Goal: Task Accomplishment & Management: Complete application form

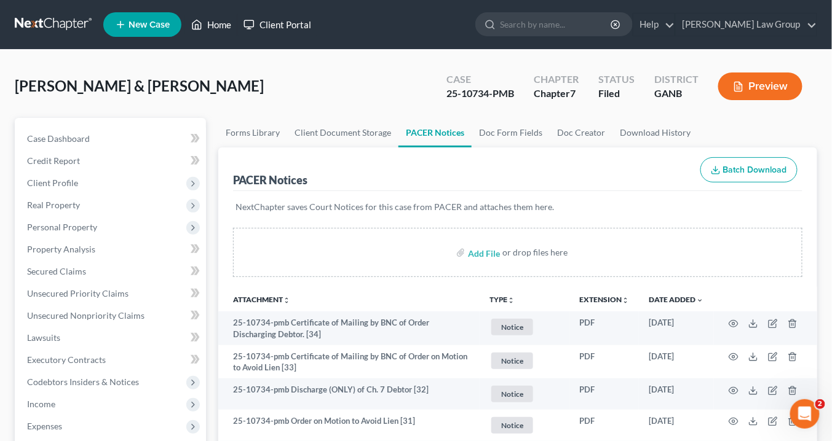
drag, startPoint x: 209, startPoint y: 25, endPoint x: 253, endPoint y: 29, distance: 44.4
click at [210, 25] on link "Home" at bounding box center [211, 25] width 52 height 22
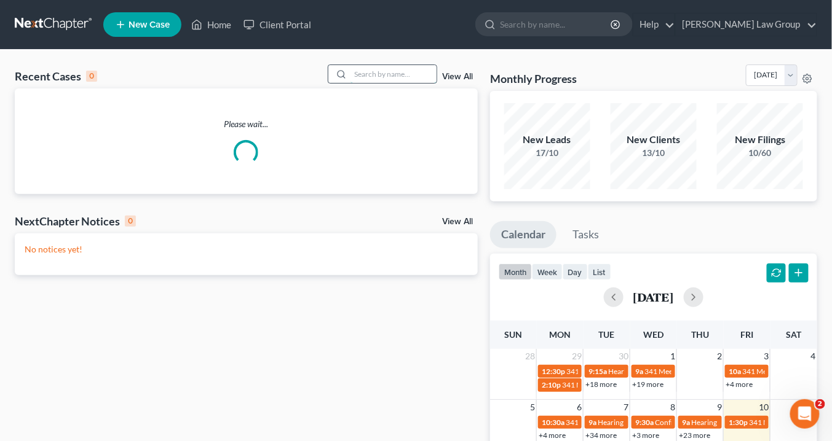
drag, startPoint x: 382, startPoint y: 77, endPoint x: 387, endPoint y: 73, distance: 7.4
click at [383, 75] on input "search" at bounding box center [393, 74] width 86 height 18
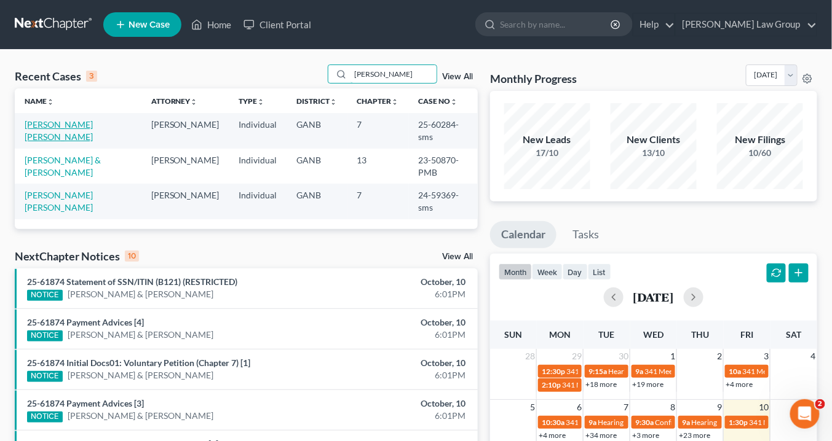
type input "[PERSON_NAME]"
click at [84, 121] on link "[PERSON_NAME] [PERSON_NAME]" at bounding box center [59, 130] width 68 height 23
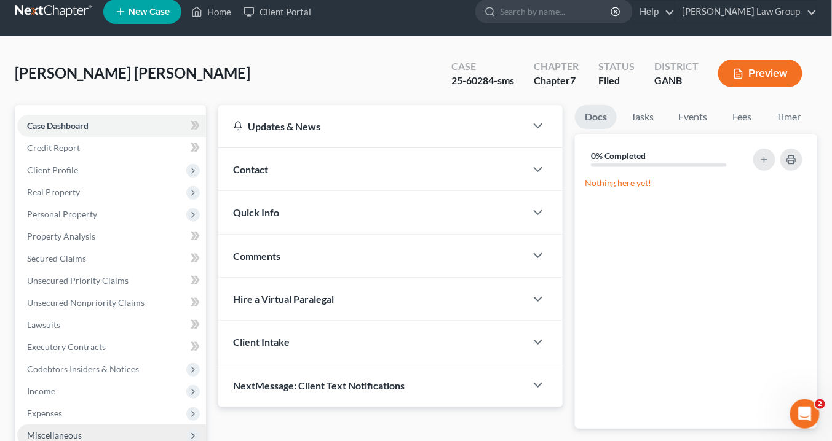
scroll to position [197, 0]
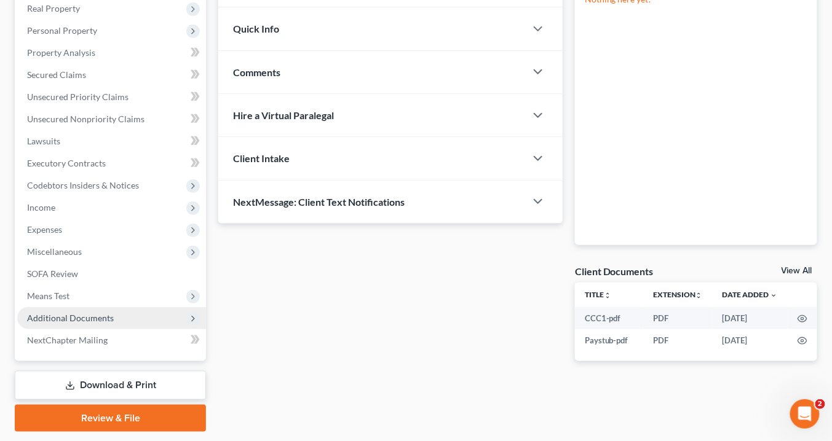
click at [91, 315] on span "Additional Documents" at bounding box center [70, 318] width 87 height 10
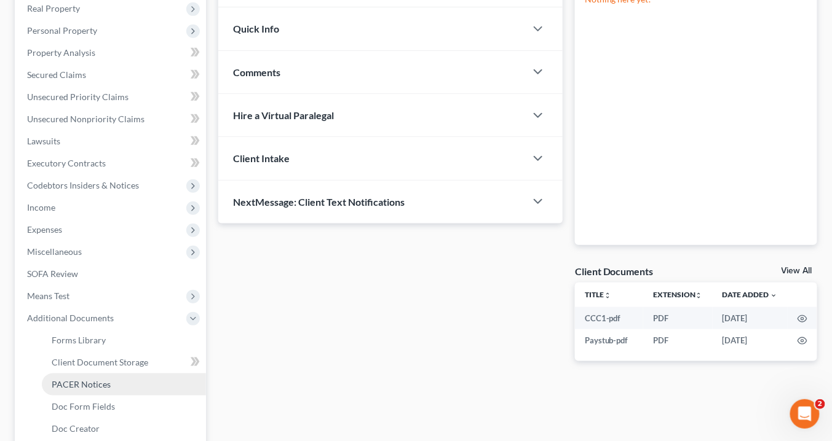
click at [116, 376] on link "PACER Notices" at bounding box center [124, 385] width 164 height 22
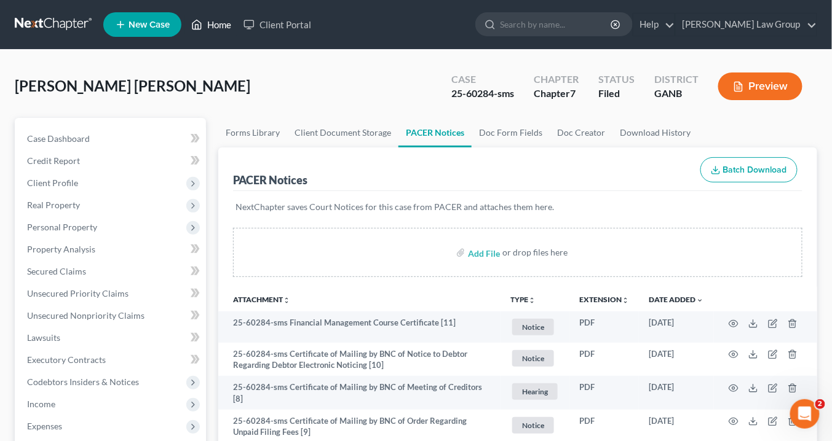
click at [218, 26] on link "Home" at bounding box center [211, 25] width 52 height 22
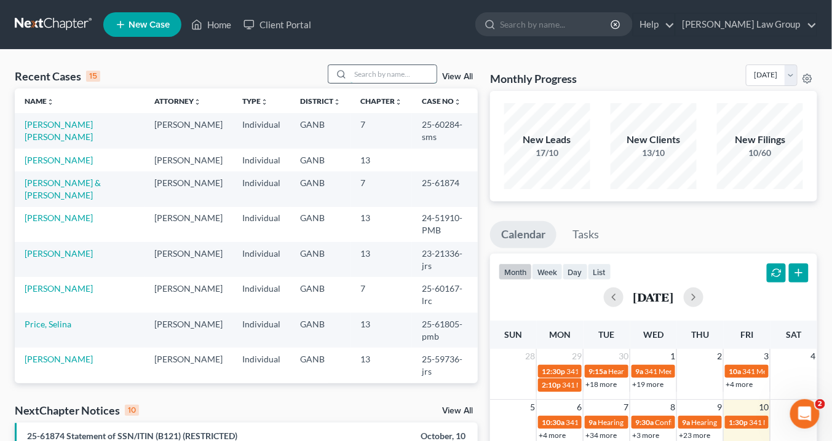
click at [358, 72] on input "search" at bounding box center [393, 74] width 86 height 18
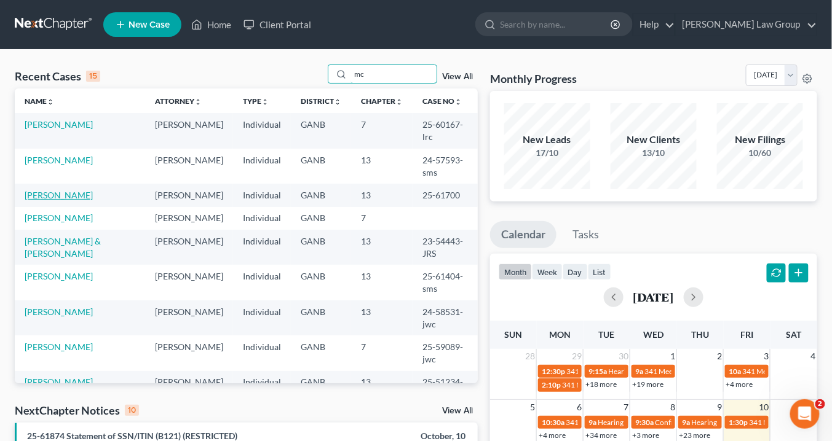
type input "mc"
click at [79, 197] on link "[PERSON_NAME]" at bounding box center [59, 195] width 68 height 10
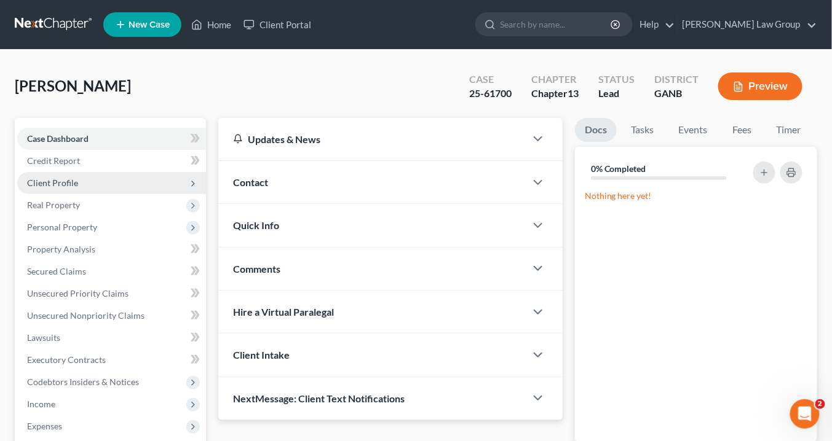
click at [79, 173] on span "Client Profile" at bounding box center [111, 183] width 189 height 22
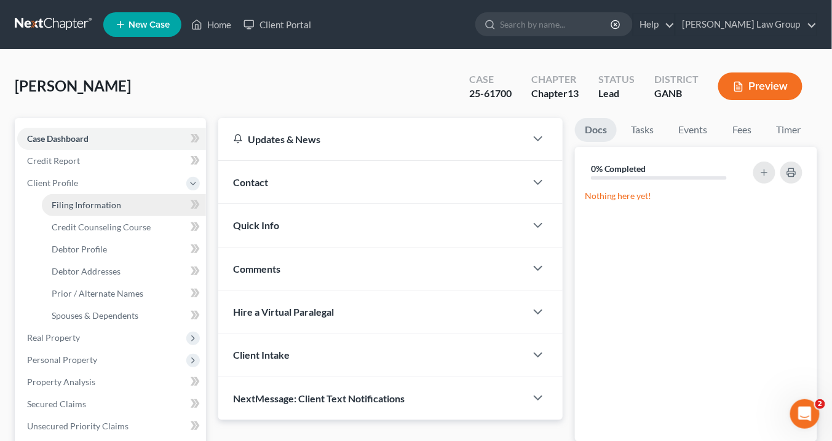
drag, startPoint x: 89, startPoint y: 205, endPoint x: 96, endPoint y: 204, distance: 6.8
click at [90, 205] on span "Filing Information" at bounding box center [86, 205] width 69 height 10
select select "1"
select select "0"
select select "3"
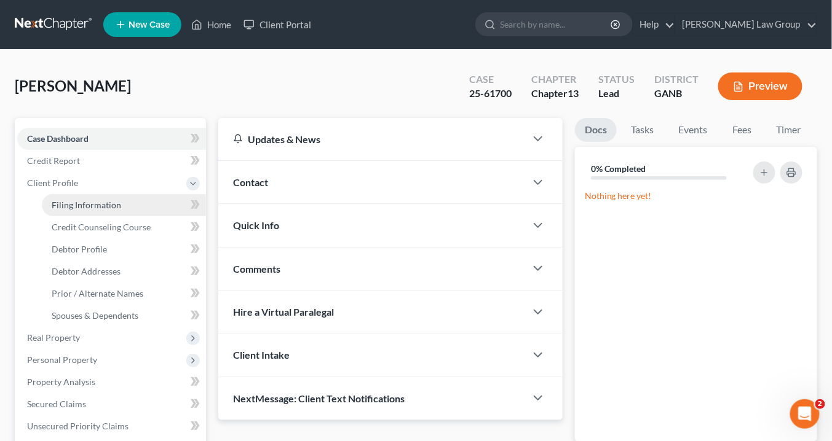
select select "19"
select select "0"
select select "10"
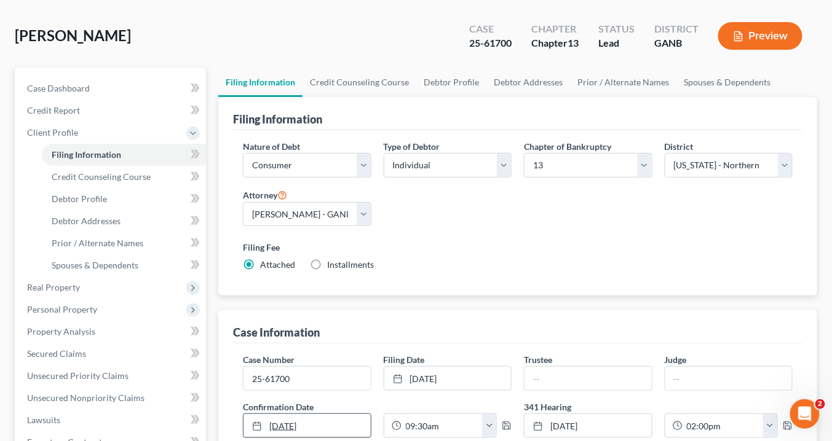
scroll to position [98, 0]
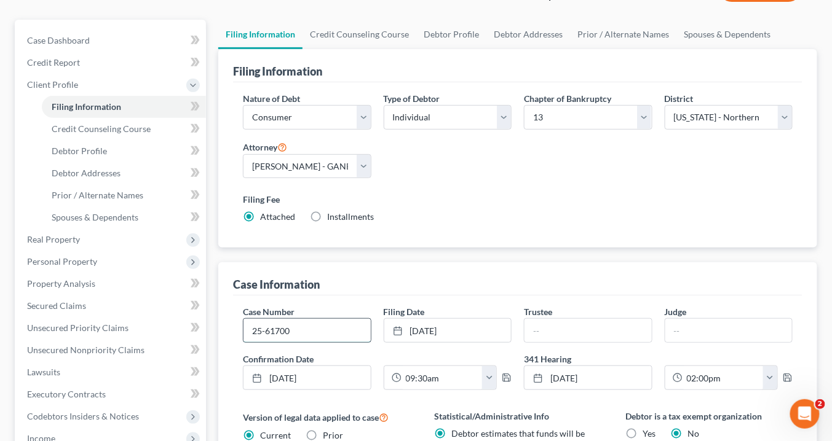
drag, startPoint x: 311, startPoint y: 331, endPoint x: 330, endPoint y: 333, distance: 18.5
click at [311, 331] on input "25-61700" at bounding box center [306, 330] width 127 height 23
type input "25-61700-pwb"
click at [577, 325] on input "text" at bounding box center [587, 330] width 127 height 23
type input "K. [PERSON_NAME]"
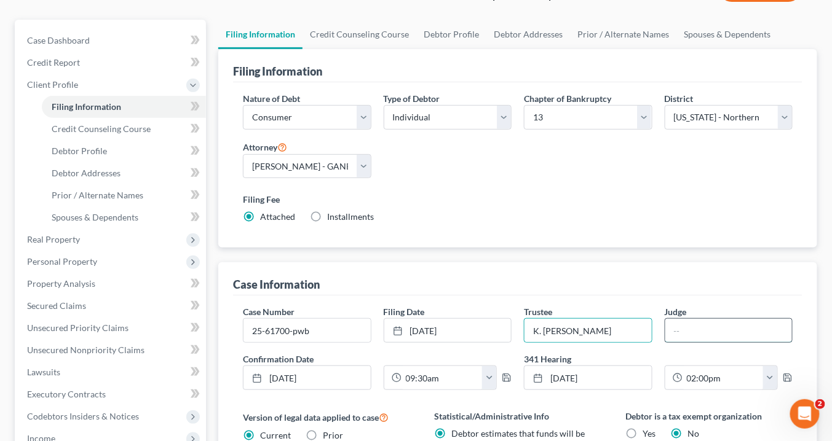
click at [687, 325] on input "text" at bounding box center [728, 330] width 127 height 23
type input "[GEOGRAPHIC_DATA]"
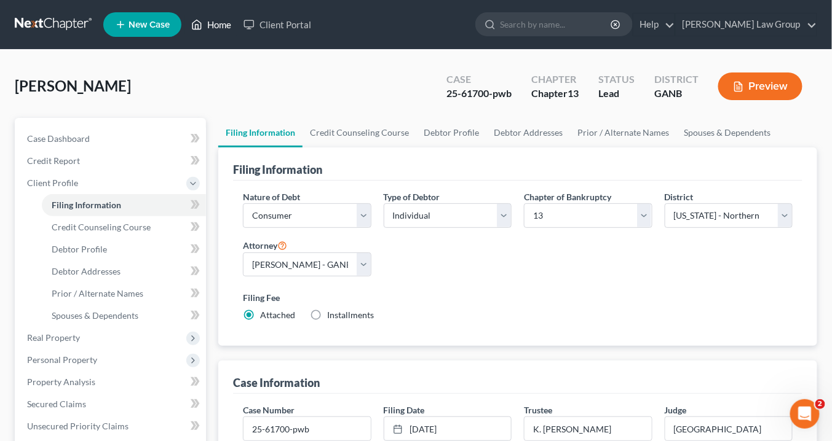
drag, startPoint x: 218, startPoint y: 25, endPoint x: 223, endPoint y: 29, distance: 6.6
click at [218, 25] on link "Home" at bounding box center [211, 25] width 52 height 22
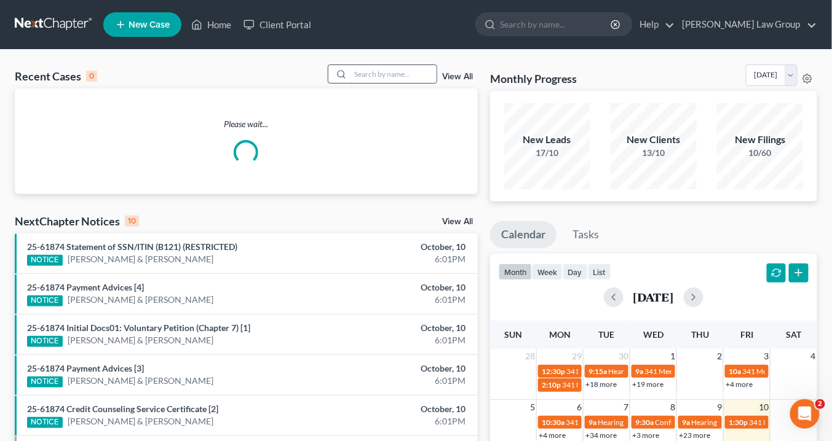
drag, startPoint x: 372, startPoint y: 74, endPoint x: 395, endPoint y: 76, distance: 22.9
click at [373, 74] on input "search" at bounding box center [393, 74] width 86 height 18
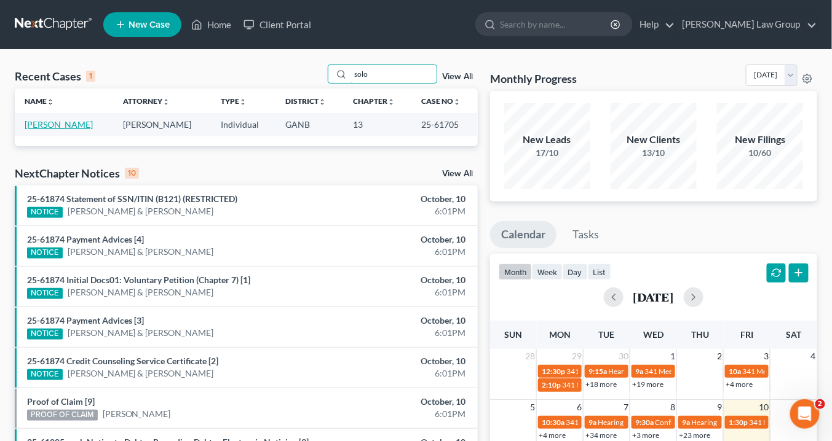
type input "solo"
click at [71, 124] on link "[PERSON_NAME]" at bounding box center [59, 124] width 68 height 10
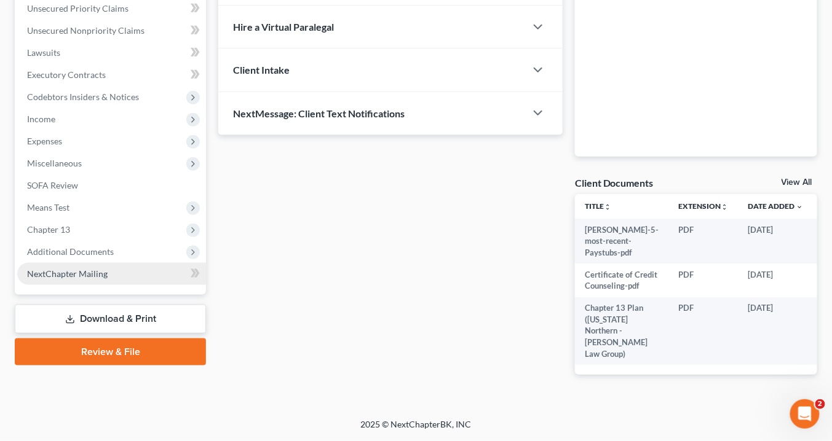
scroll to position [295, 0]
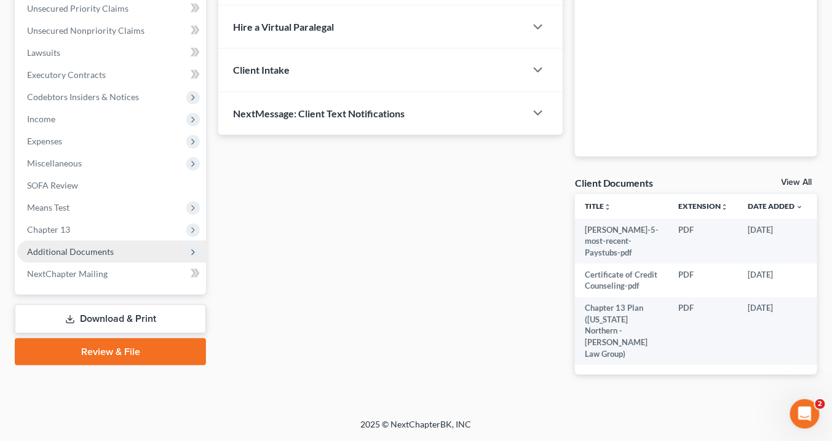
click at [68, 247] on span "Additional Documents" at bounding box center [70, 252] width 87 height 10
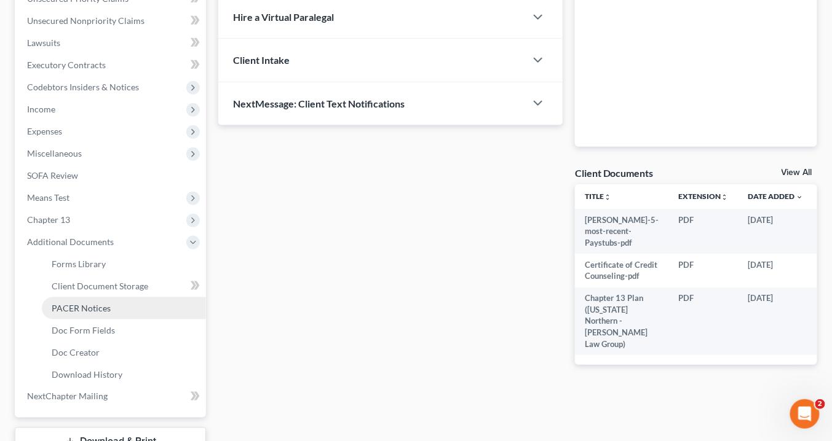
click at [85, 305] on span "PACER Notices" at bounding box center [81, 308] width 59 height 10
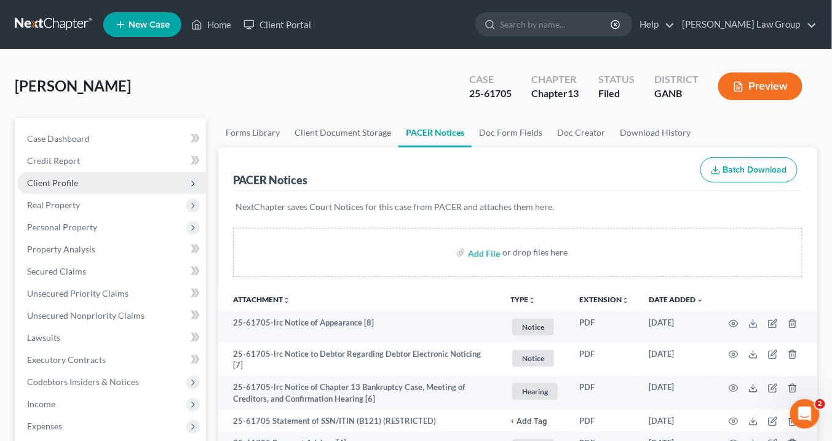
click at [62, 184] on span "Client Profile" at bounding box center [52, 183] width 51 height 10
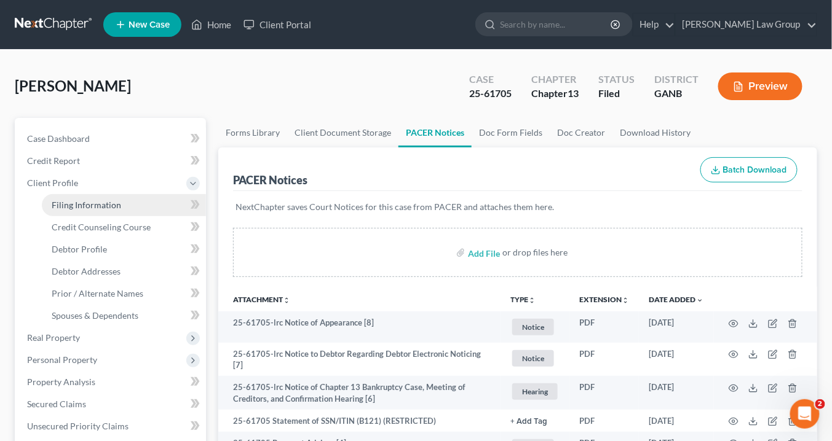
click at [86, 204] on span "Filing Information" at bounding box center [86, 205] width 69 height 10
select select "1"
select select "0"
select select "3"
select select "19"
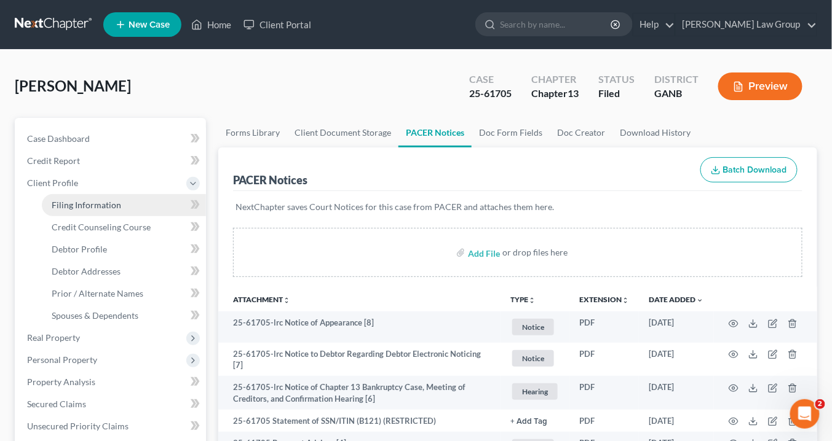
select select "0"
select select "10"
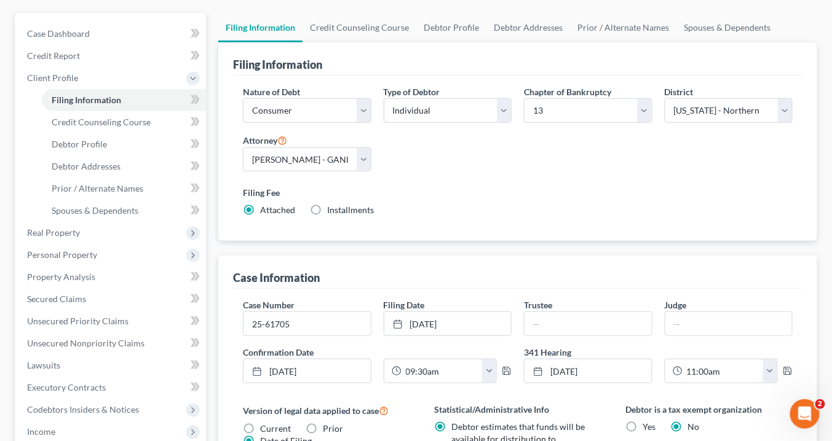
scroll to position [148, 0]
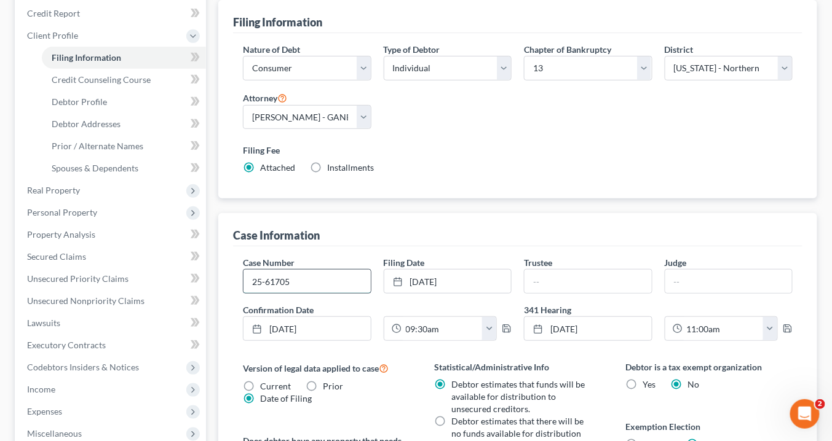
drag, startPoint x: 307, startPoint y: 279, endPoint x: 313, endPoint y: 278, distance: 6.3
click at [307, 277] on input "25-61705" at bounding box center [306, 281] width 127 height 23
type input "25-61705-lrc"
type input "[PERSON_NAME]"
click at [690, 280] on input "text" at bounding box center [728, 281] width 127 height 23
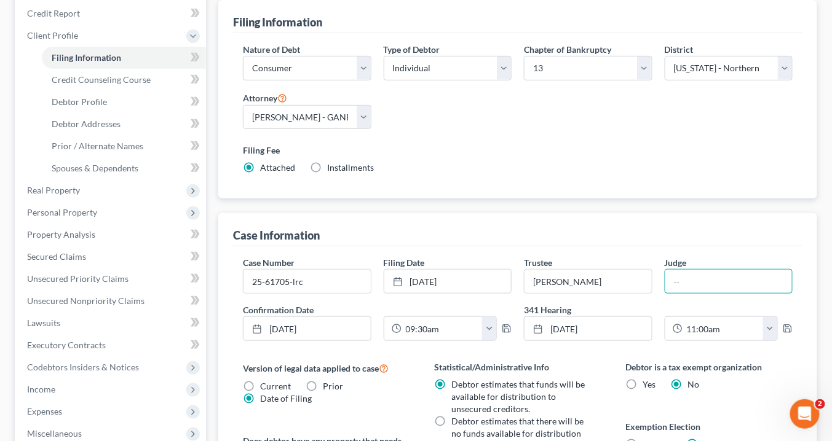
type input "[GEOGRAPHIC_DATA]"
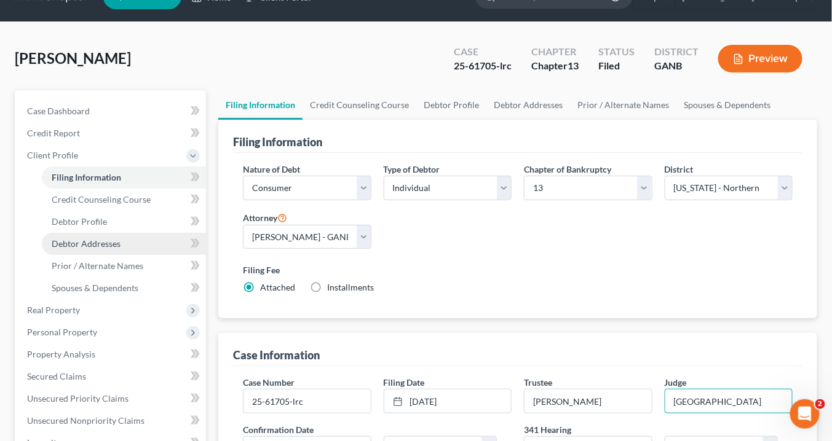
scroll to position [0, 0]
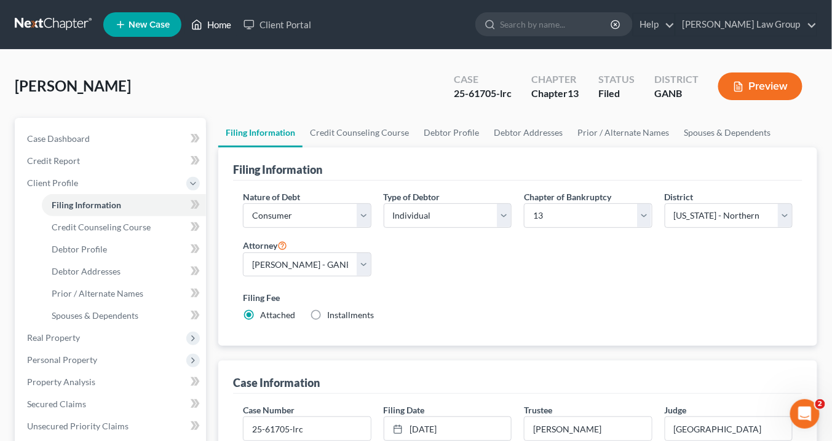
click at [218, 24] on link "Home" at bounding box center [211, 25] width 52 height 22
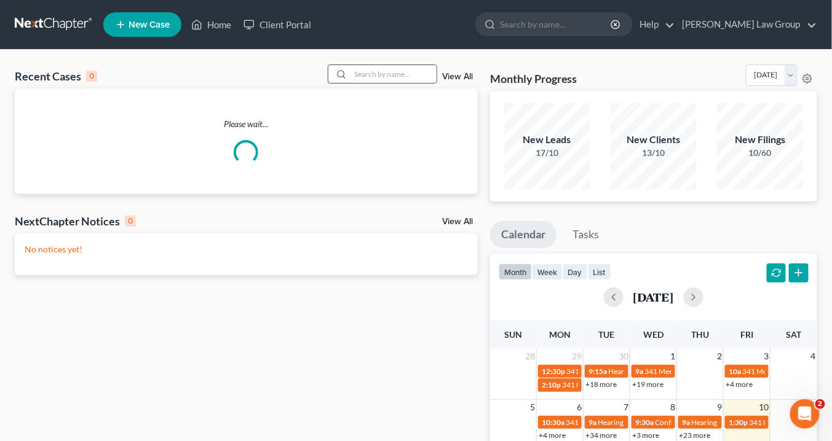
click at [371, 73] on input "search" at bounding box center [393, 74] width 86 height 18
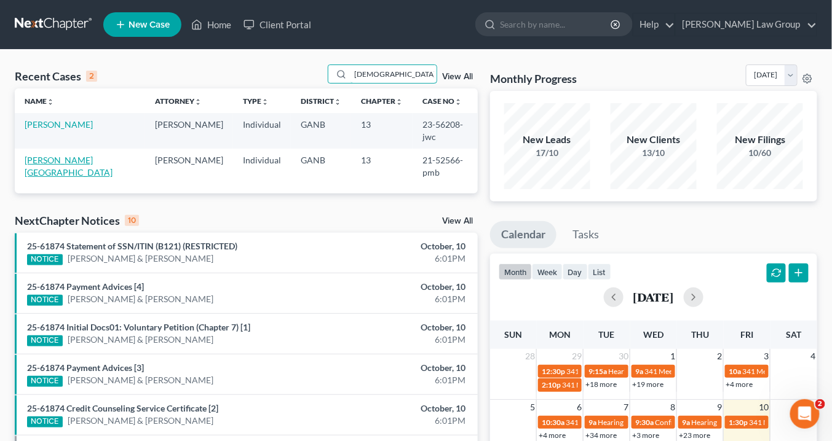
type input "[DEMOGRAPHIC_DATA]"
click at [63, 155] on link "[PERSON_NAME][GEOGRAPHIC_DATA]" at bounding box center [69, 166] width 88 height 23
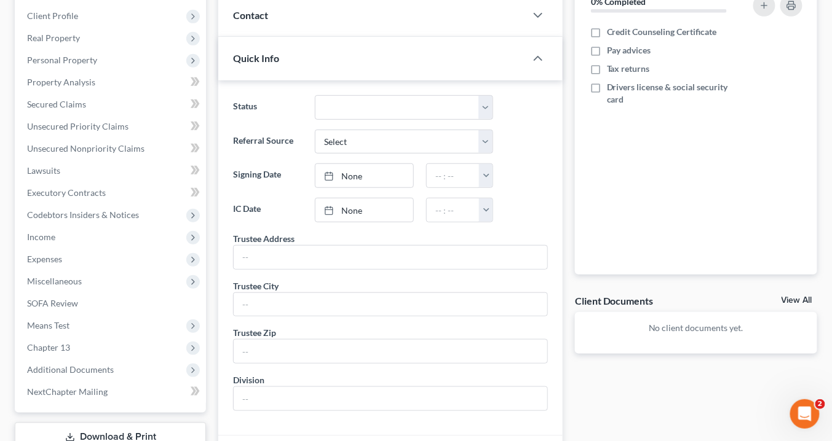
scroll to position [344, 0]
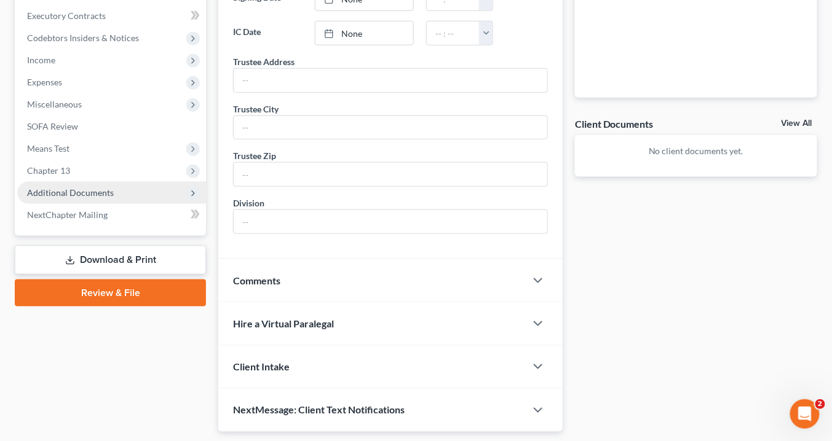
click at [113, 194] on span "Additional Documents" at bounding box center [111, 193] width 189 height 22
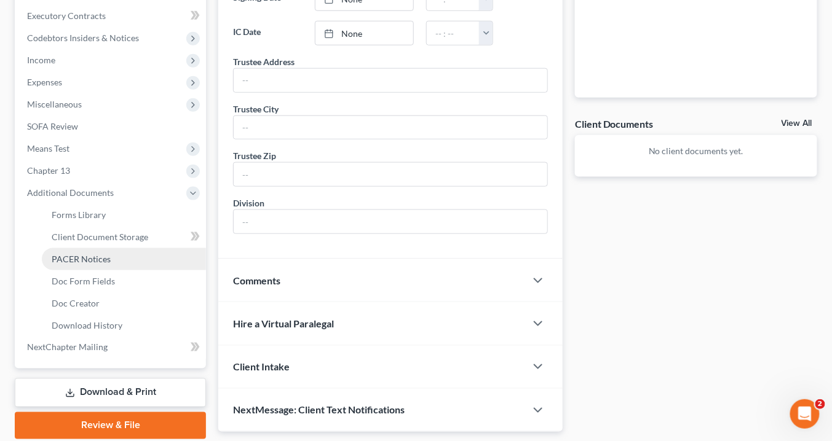
click at [105, 254] on span "PACER Notices" at bounding box center [81, 259] width 59 height 10
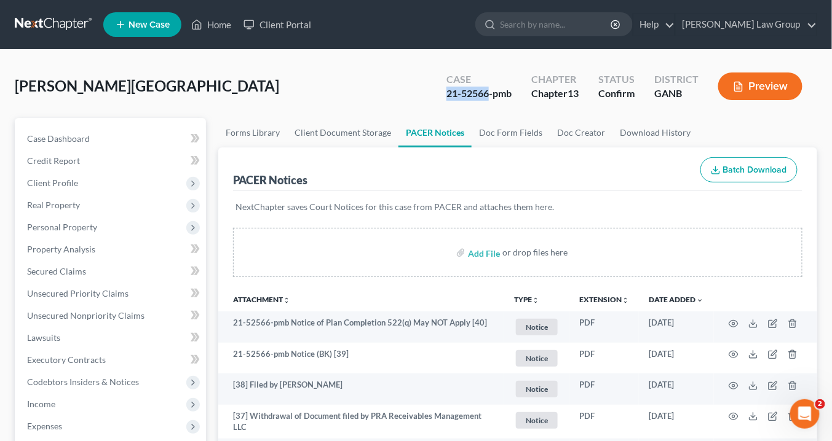
drag, startPoint x: 488, startPoint y: 93, endPoint x: 443, endPoint y: 96, distance: 44.4
click at [443, 96] on div "Case 21-52566-pmb" at bounding box center [478, 87] width 85 height 36
copy div "21-52566"
click at [219, 23] on link "Home" at bounding box center [211, 25] width 52 height 22
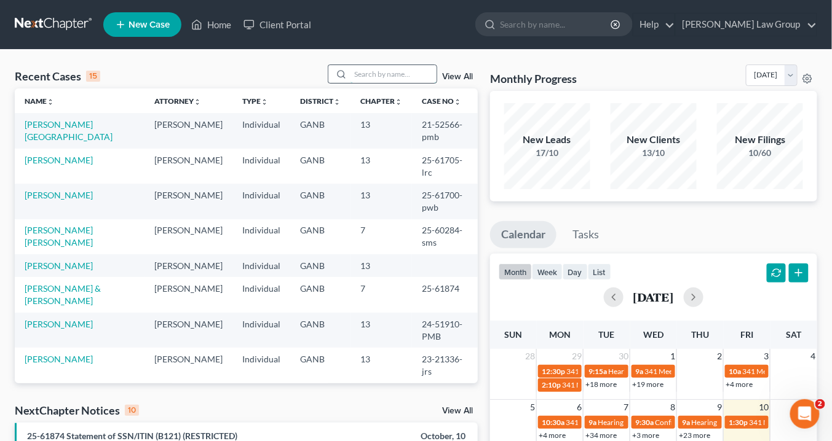
click at [374, 75] on input "search" at bounding box center [393, 74] width 86 height 18
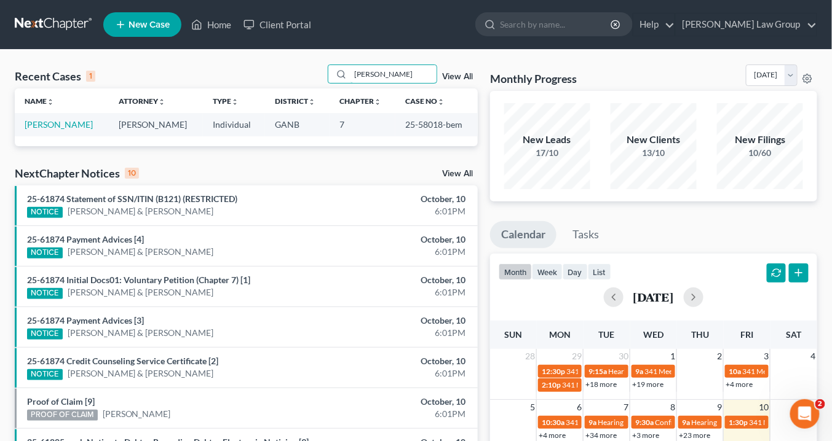
drag, startPoint x: 395, startPoint y: 74, endPoint x: 315, endPoint y: 65, distance: 81.1
click at [315, 68] on div "Recent Cases 1 [PERSON_NAME] View All" at bounding box center [246, 77] width 463 height 24
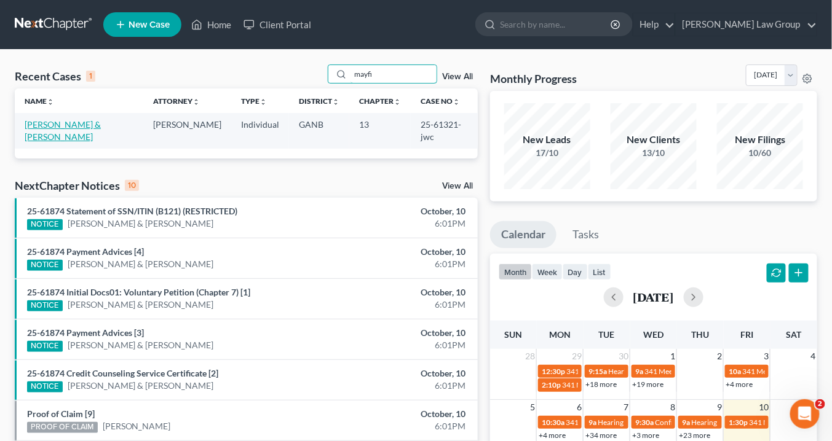
type input "mayfi"
click at [97, 124] on link "[PERSON_NAME] & [PERSON_NAME]" at bounding box center [63, 130] width 76 height 23
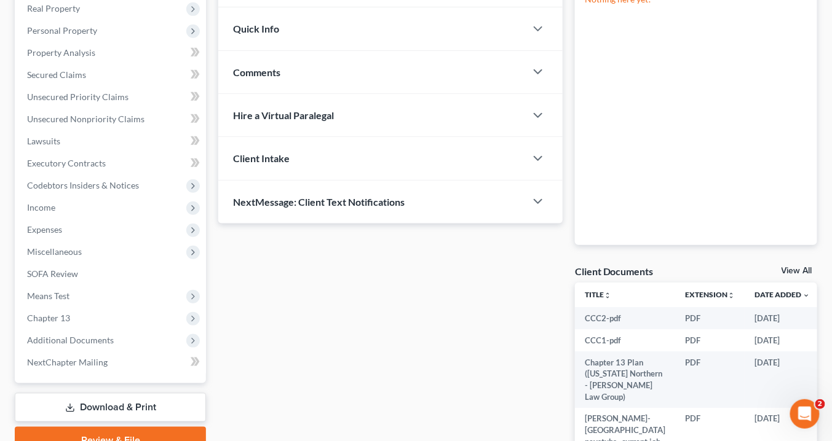
scroll to position [344, 0]
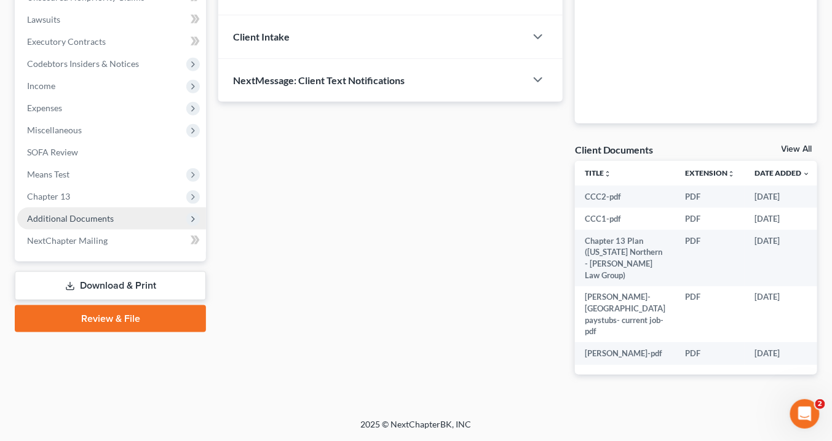
click at [126, 208] on span "Additional Documents" at bounding box center [111, 219] width 189 height 22
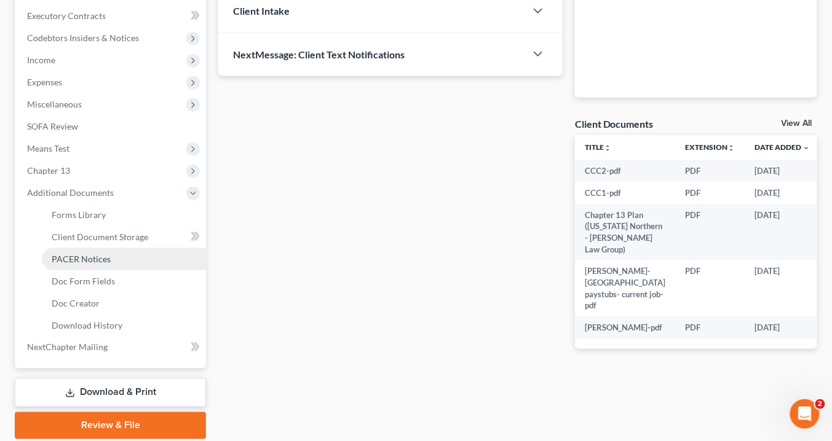
click at [90, 258] on span "PACER Notices" at bounding box center [81, 259] width 59 height 10
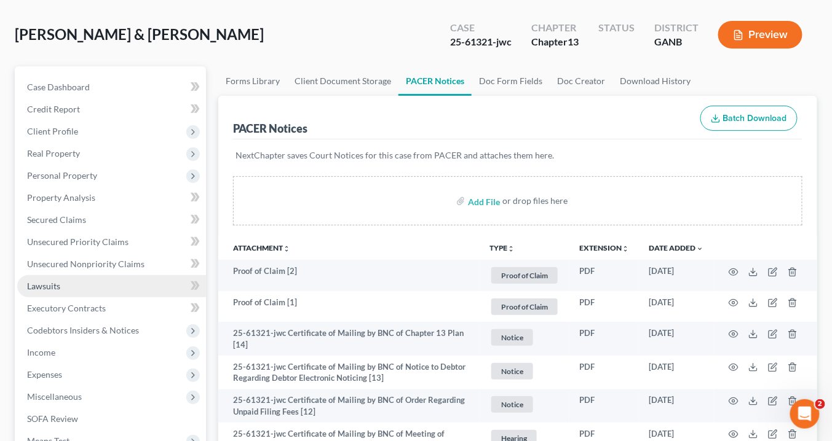
scroll to position [98, 0]
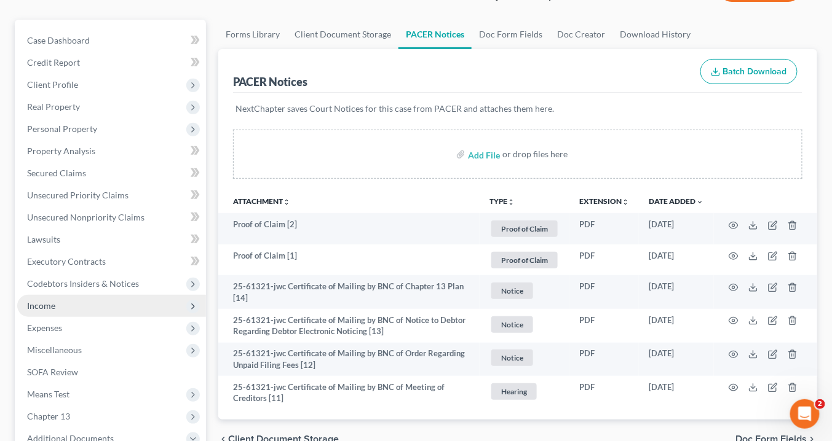
click at [52, 307] on span "Income" at bounding box center [41, 306] width 28 height 10
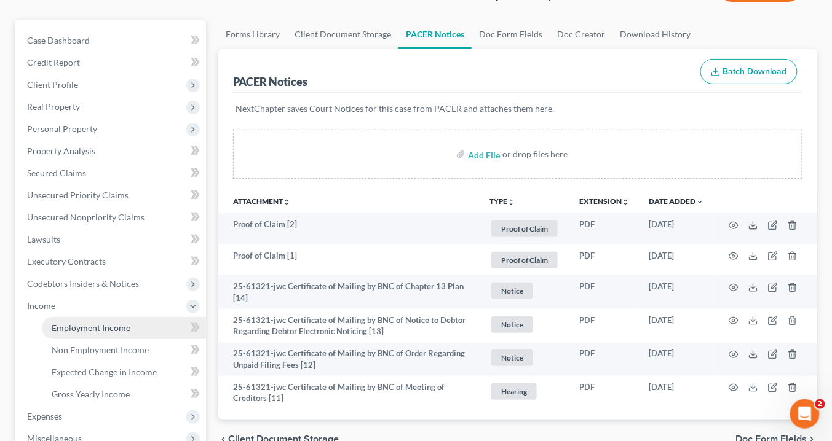
click at [98, 326] on span "Employment Income" at bounding box center [91, 328] width 79 height 10
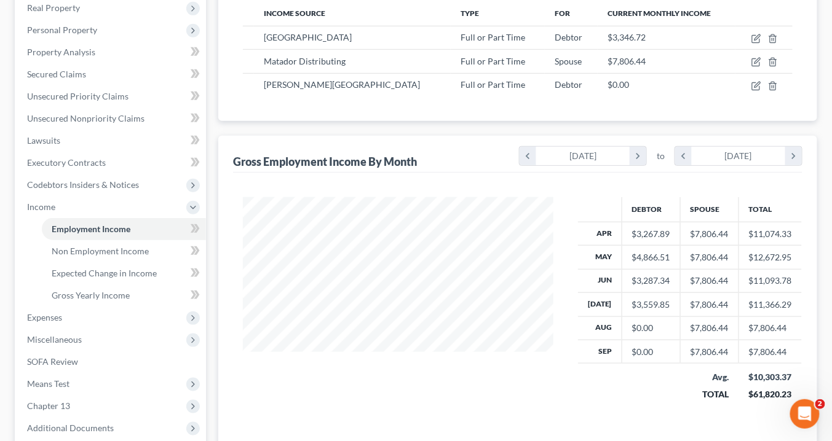
scroll to position [342, 0]
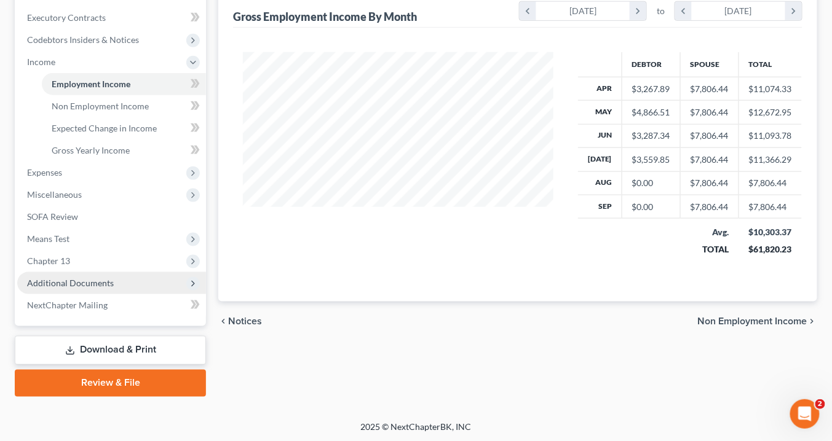
click at [101, 282] on span "Additional Documents" at bounding box center [70, 283] width 87 height 10
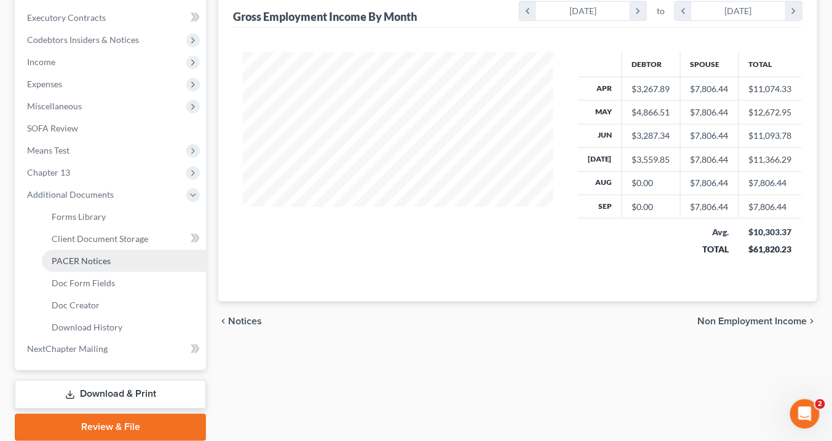
click at [74, 258] on span "PACER Notices" at bounding box center [81, 261] width 59 height 10
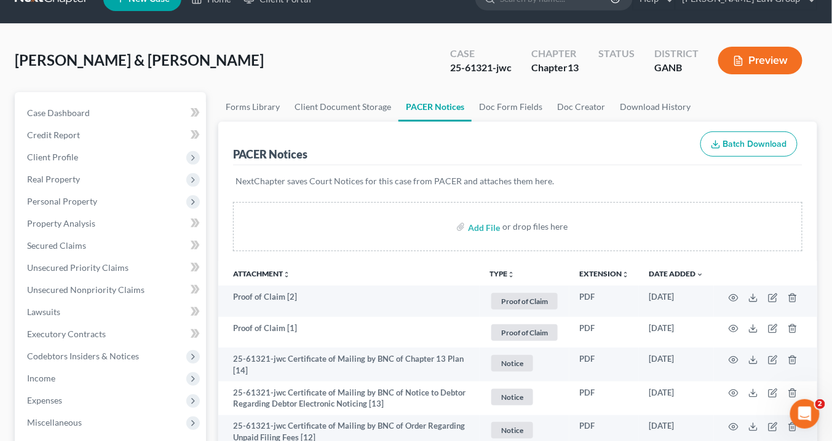
scroll to position [148, 0]
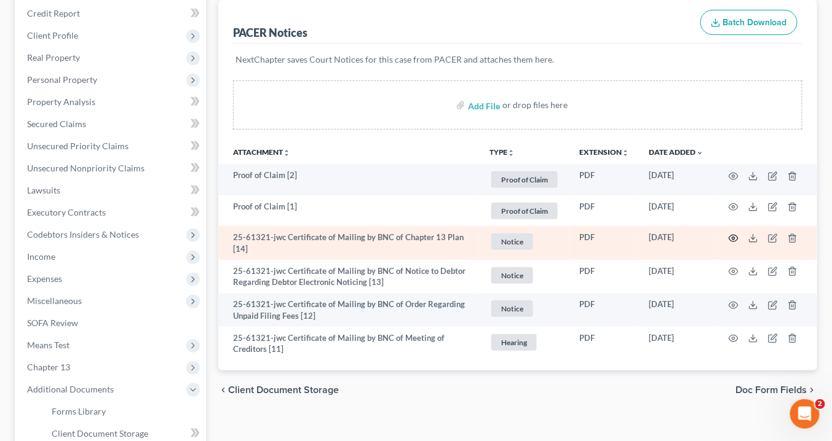
click at [736, 234] on icon "button" at bounding box center [733, 239] width 10 height 10
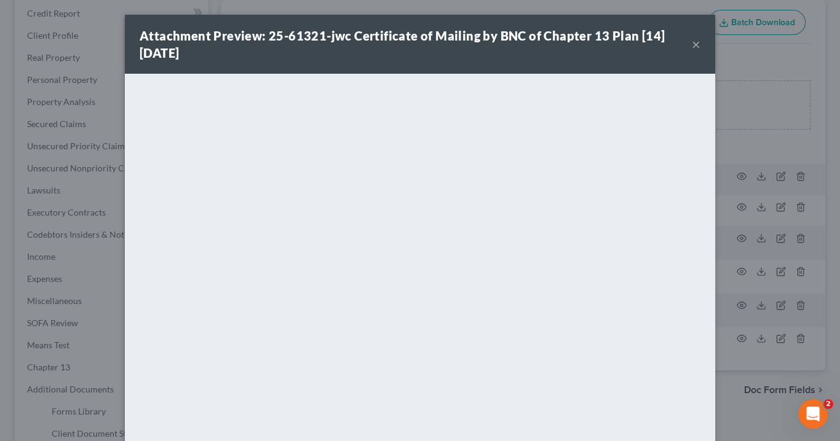
click at [692, 43] on button "×" at bounding box center [696, 44] width 9 height 15
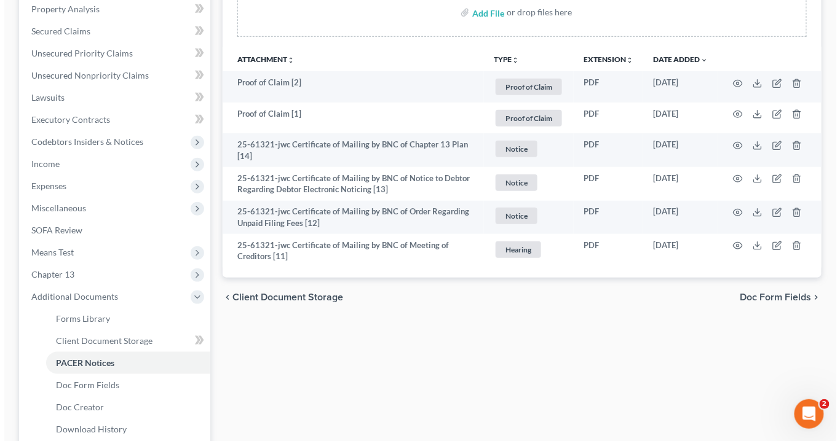
scroll to position [190, 0]
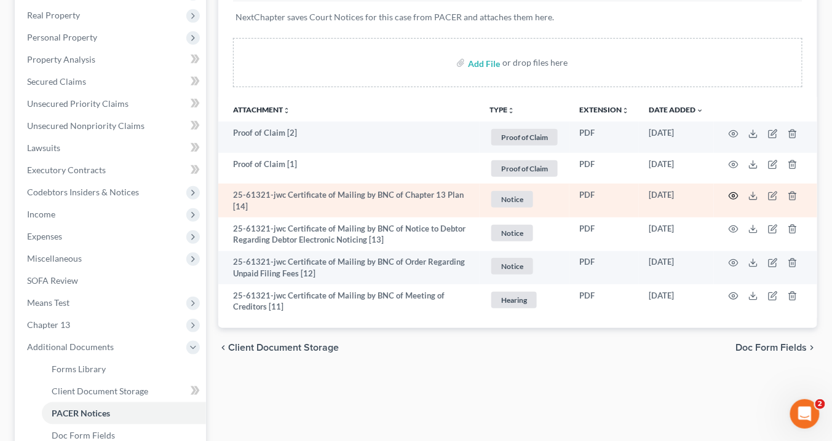
click at [734, 193] on icon "button" at bounding box center [733, 196] width 10 height 10
